Goal: Check status

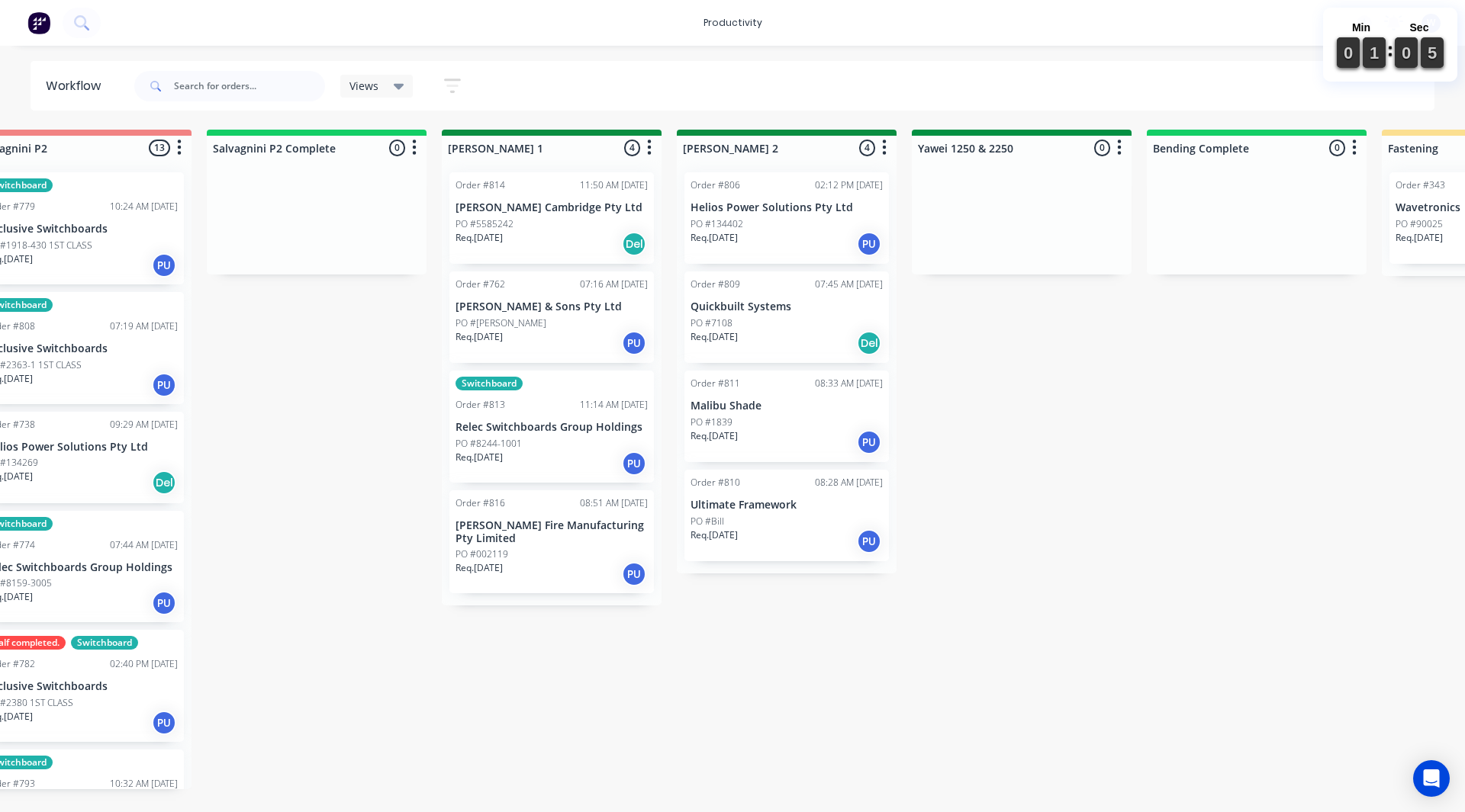
scroll to position [0, 2442]
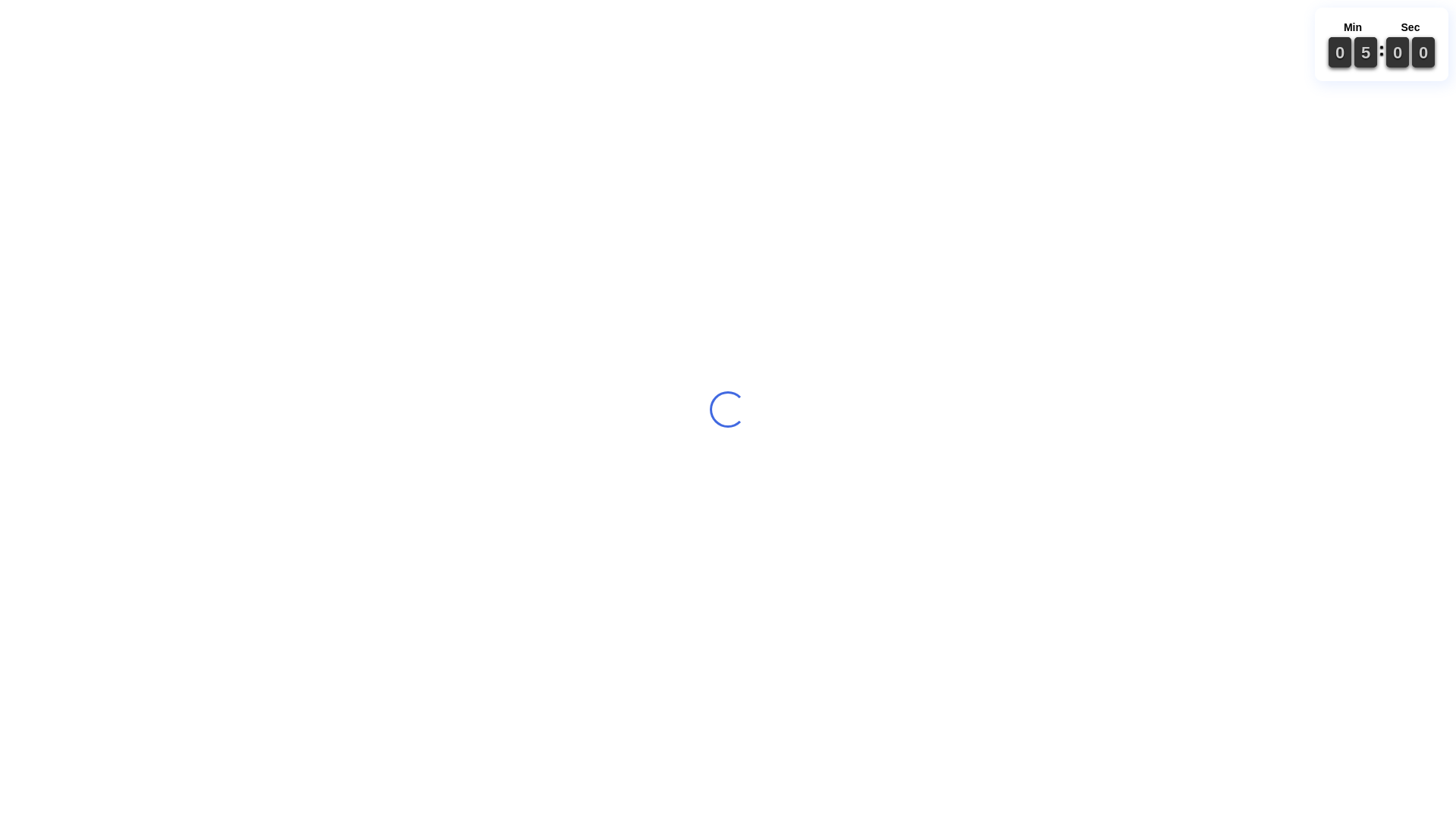
click at [296, 814] on div "Loading..." at bounding box center [728, 410] width 1456 height 819
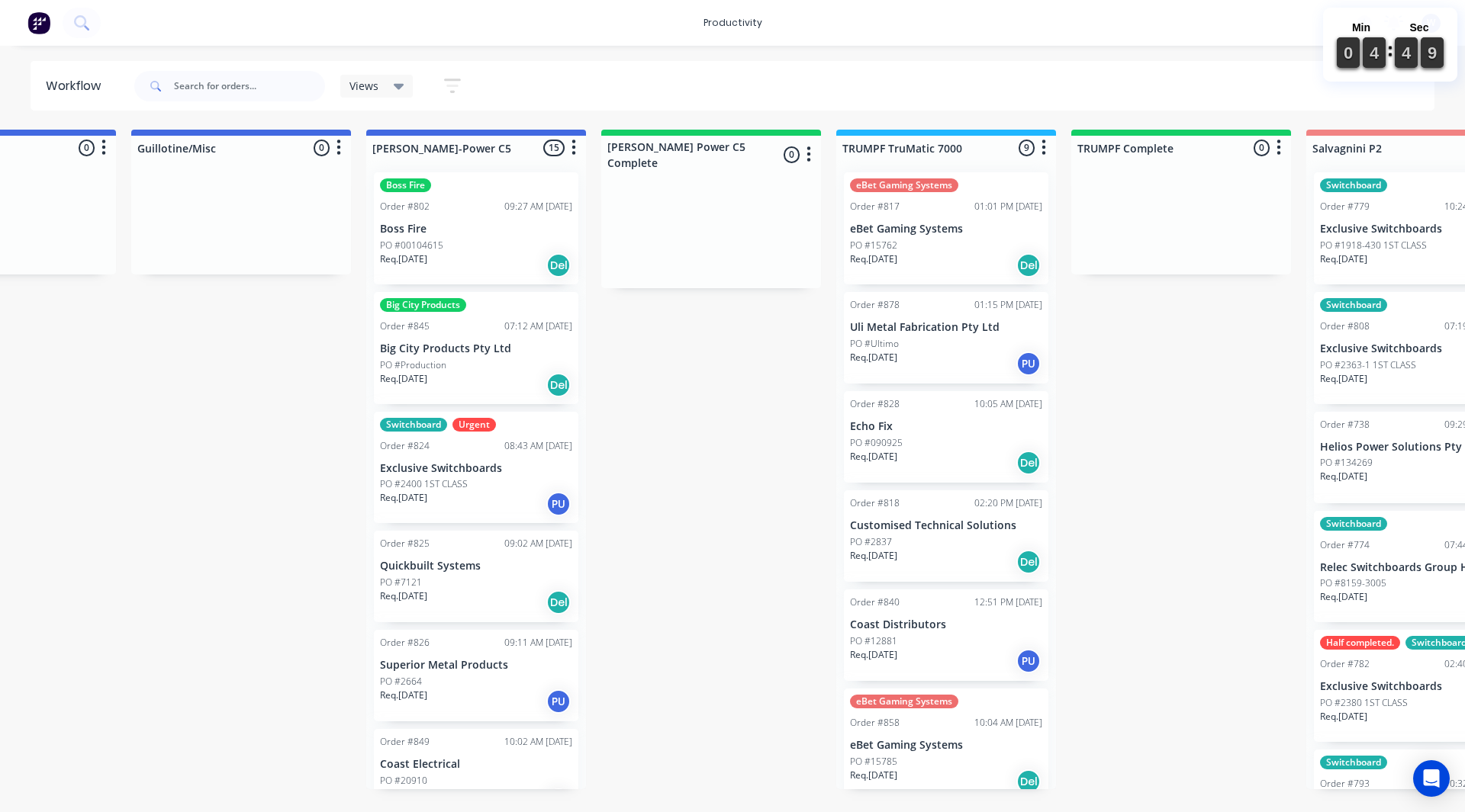
scroll to position [1, 0]
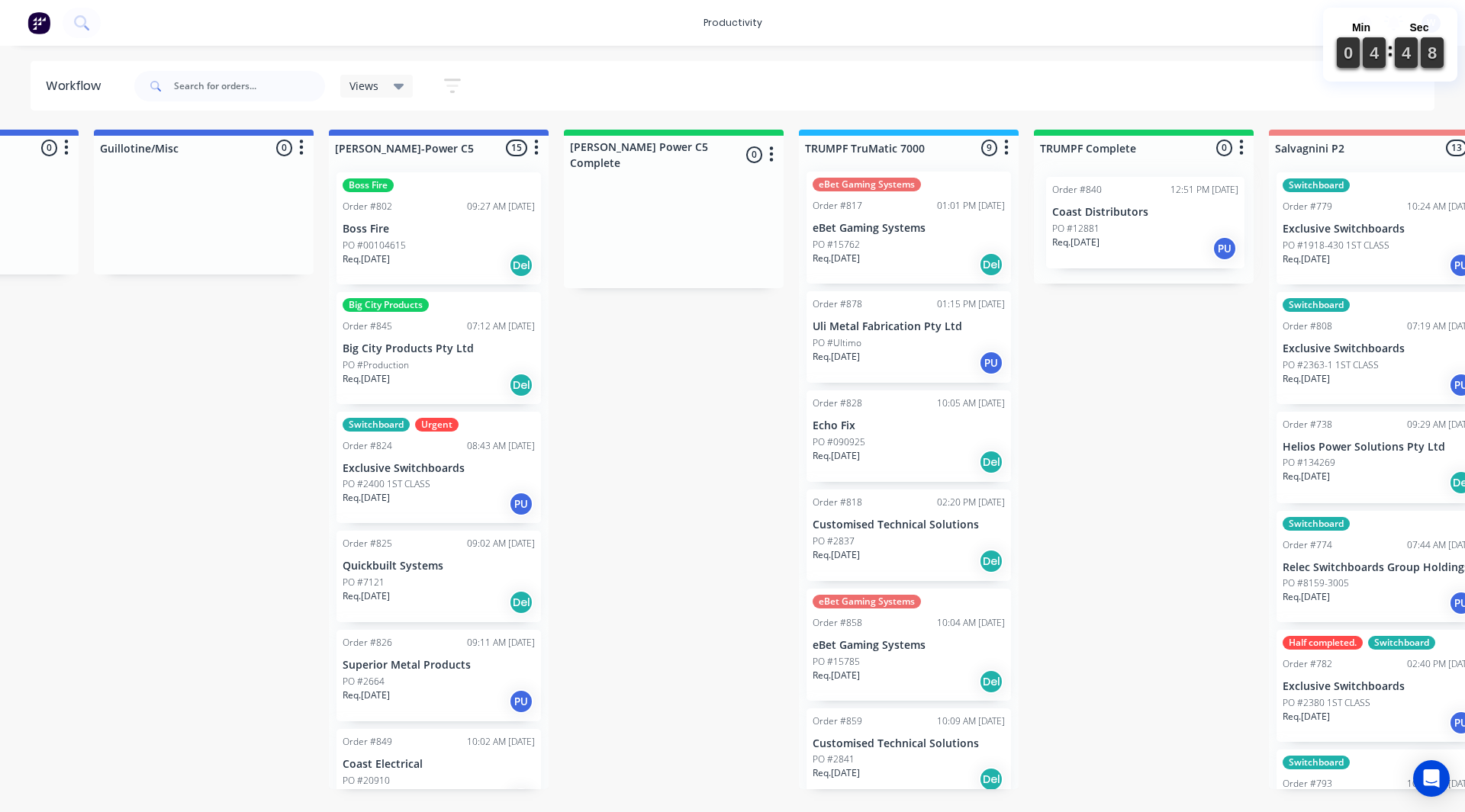
drag, startPoint x: 886, startPoint y: 649, endPoint x: 1066, endPoint y: 223, distance: 462.5
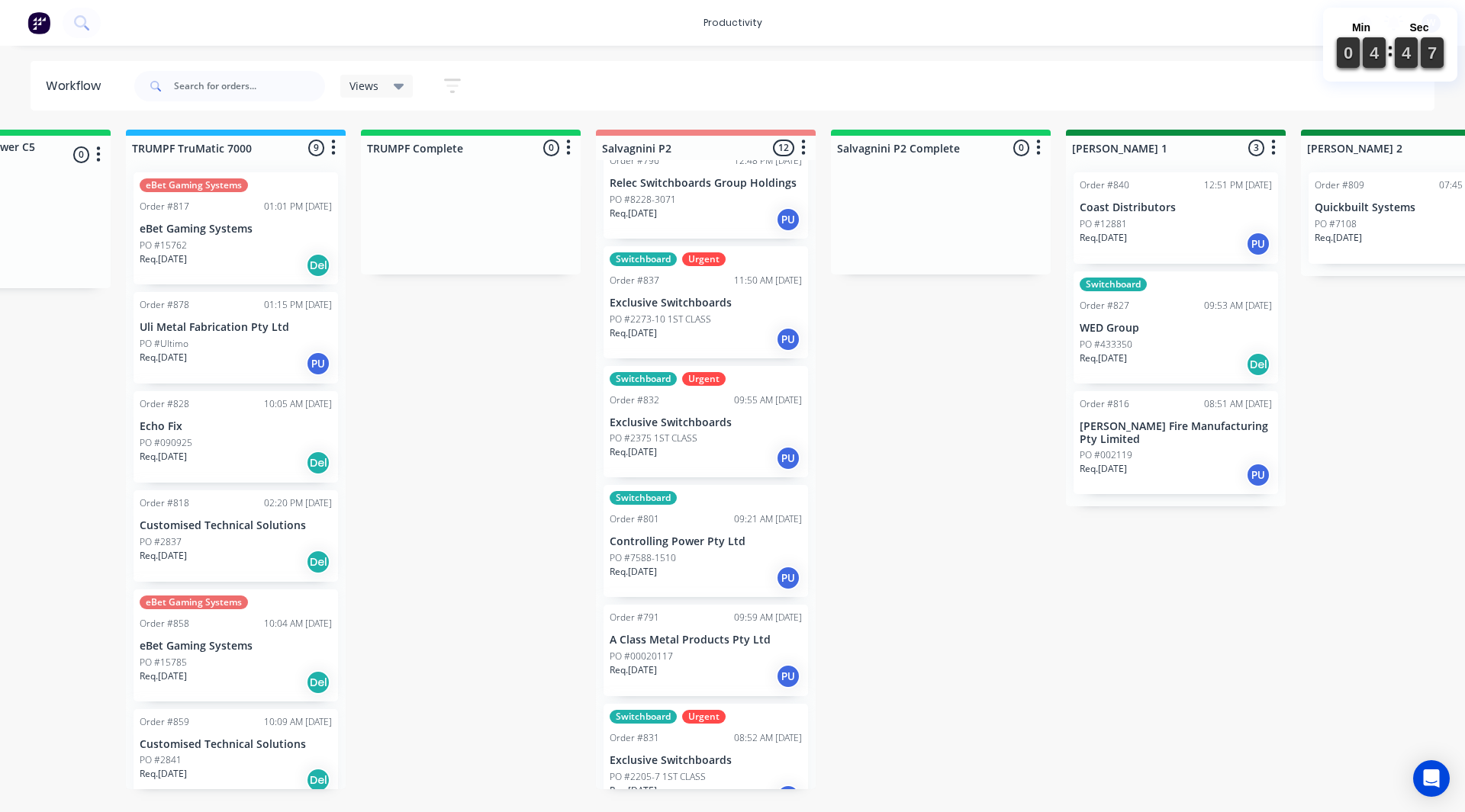
scroll to position [771, 0]
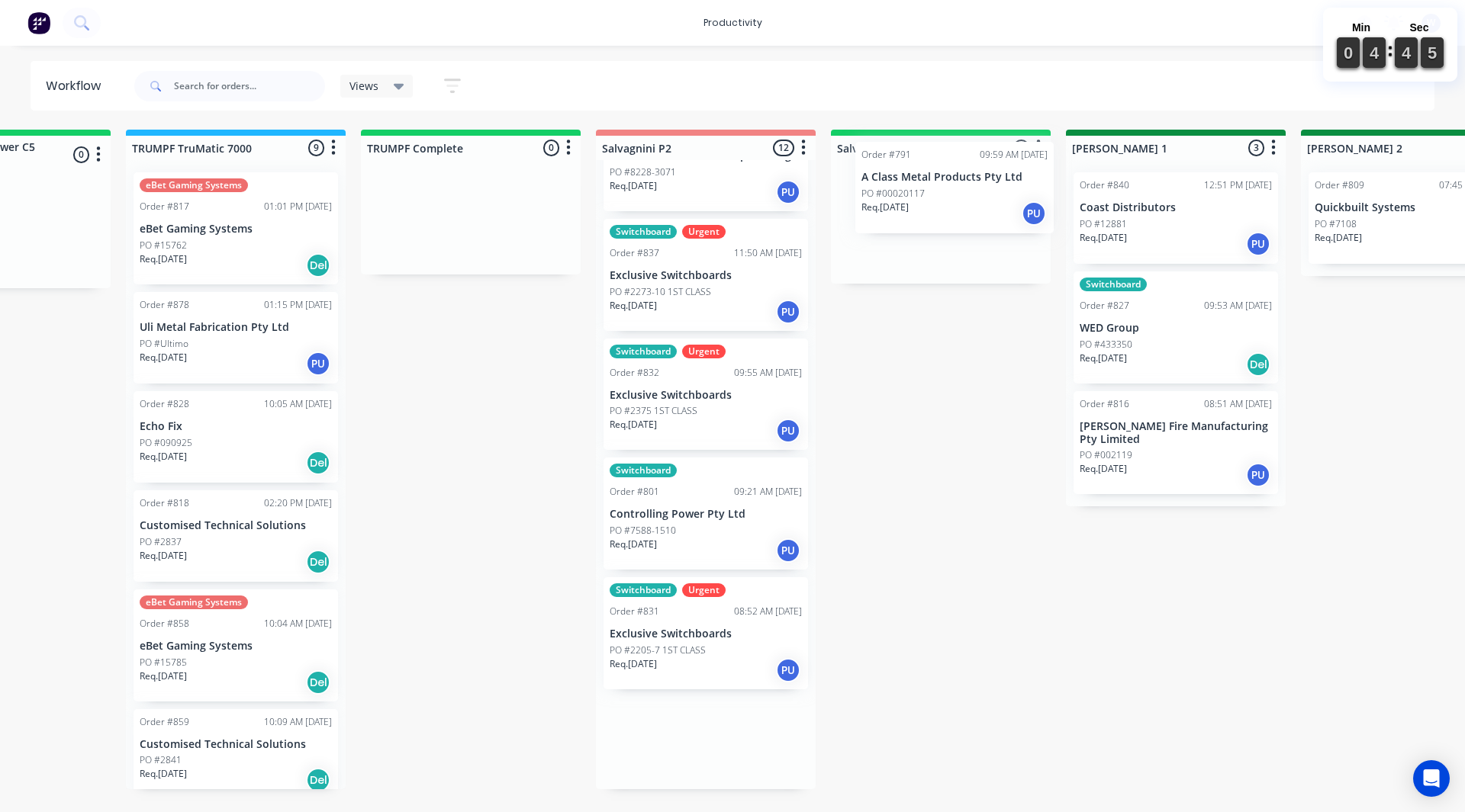
drag, startPoint x: 833, startPoint y: 503, endPoint x: 907, endPoint y: 201, distance: 310.9
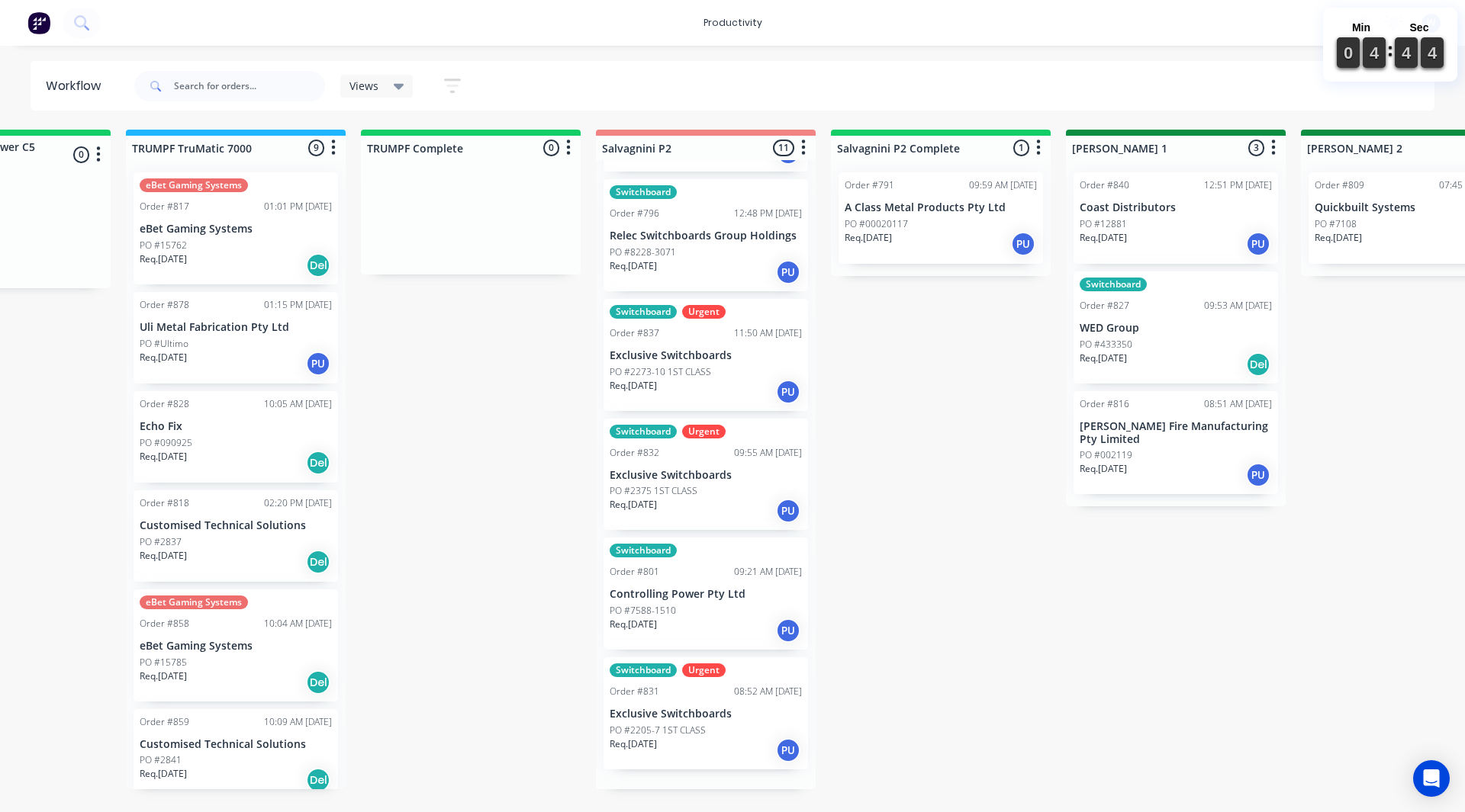
scroll to position [672, 0]
